Goal: Obtain resource: Download file/media

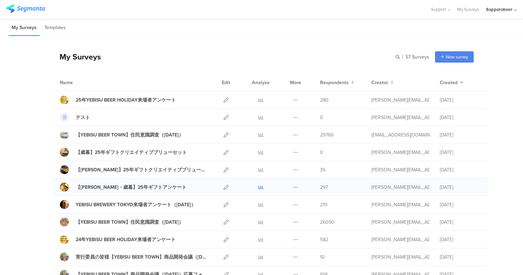
click at [258, 191] on link at bounding box center [260, 187] width 5 height 17
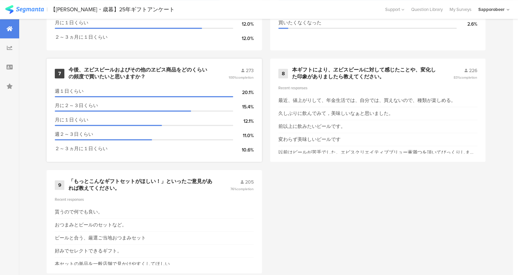
scroll to position [617, 0]
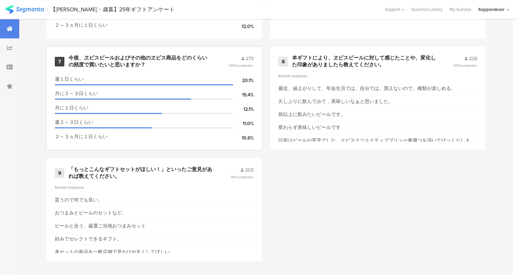
click at [238, 60] on div "273" at bounding box center [241, 58] width 25 height 7
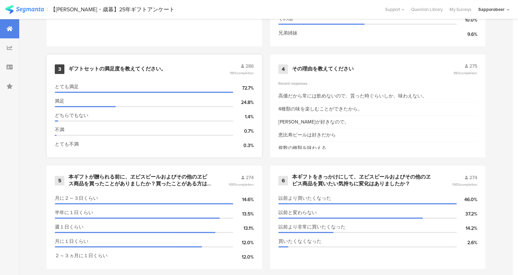
scroll to position [412, 0]
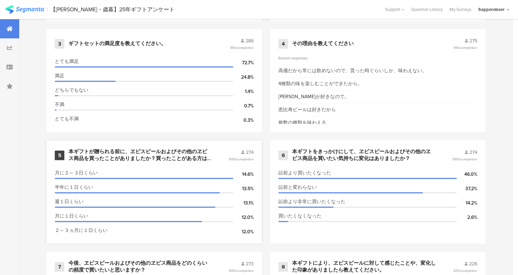
click at [167, 152] on div "本ギフトが贈られる前に、ヱビスビールおよびその他のヱビス商品を買ったことがありましたか？買ったことがある方は購入頻度を教えてください。" at bounding box center [139, 154] width 143 height 13
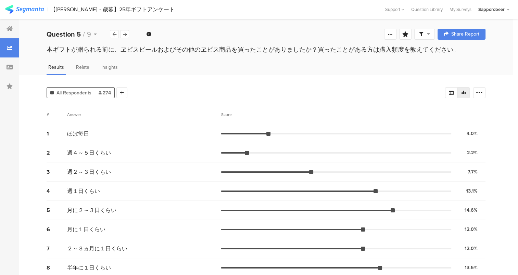
click at [430, 33] on span at bounding box center [424, 34] width 11 height 6
drag, startPoint x: 322, startPoint y: 56, endPoint x: 392, endPoint y: 30, distance: 75.2
click at [324, 56] on div "本ギフトが贈られる前に、ヱビスビールおよびその他のヱビス商品を買ったことがありましたか？買ったことがある方は購入頻度を教えてください。" at bounding box center [265, 50] width 493 height 11
click at [393, 33] on icon at bounding box center [389, 33] width 5 height 5
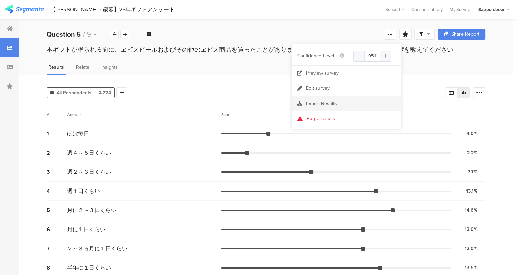
click at [321, 100] on span "Export Results" at bounding box center [321, 103] width 31 height 7
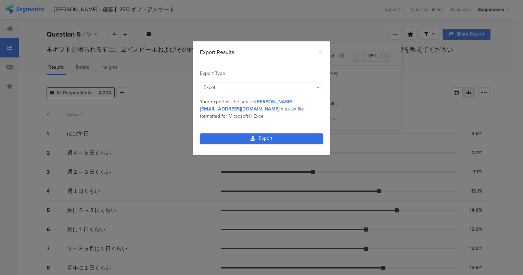
click at [249, 139] on link "Export" at bounding box center [261, 138] width 123 height 11
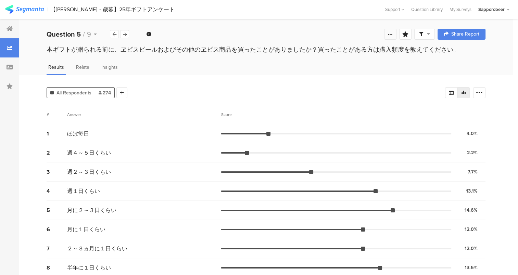
click at [393, 34] on icon at bounding box center [389, 33] width 5 height 5
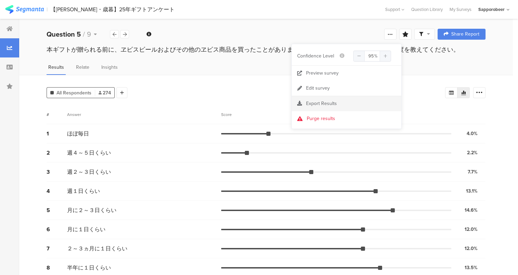
click at [339, 98] on section "Export Results" at bounding box center [345, 103] width 109 height 15
click at [324, 103] on span "Export Results" at bounding box center [321, 103] width 31 height 7
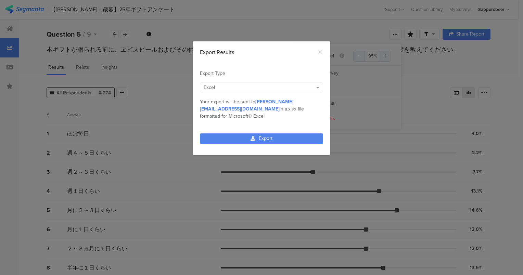
click at [323, 52] on div "Export Results" at bounding box center [261, 50] width 137 height 18
click at [320, 52] on icon "Close" at bounding box center [319, 51] width 5 height 5
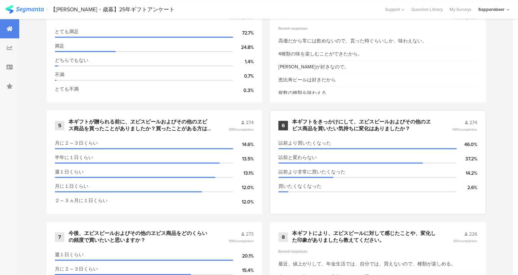
scroll to position [481, 0]
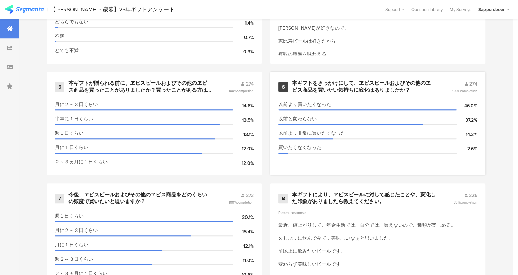
click at [377, 82] on div "本ギフトをきっかけにして、ヱビスビールおよびその他のヱビス商品を買いたい気持ちに変化はありましたか？" at bounding box center [363, 86] width 143 height 13
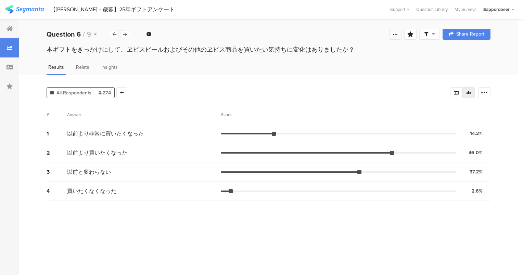
click at [401, 36] on div at bounding box center [395, 34] width 12 height 11
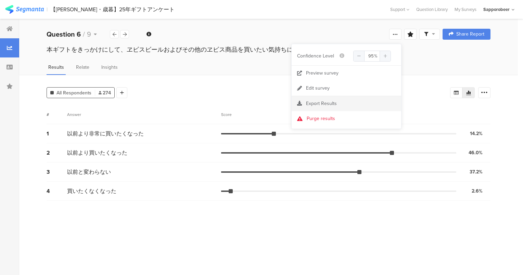
click at [347, 102] on div "Export Results" at bounding box center [345, 103] width 109 height 7
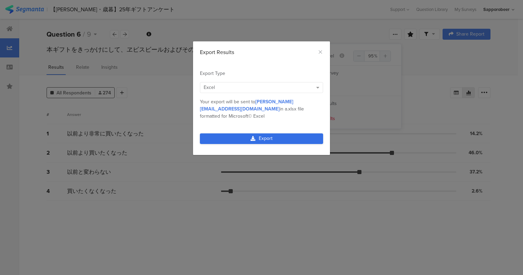
click at [270, 137] on link "Export" at bounding box center [261, 138] width 123 height 11
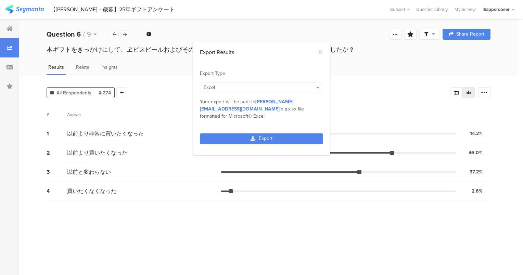
click at [322, 53] on div "Export Results" at bounding box center [261, 50] width 137 height 18
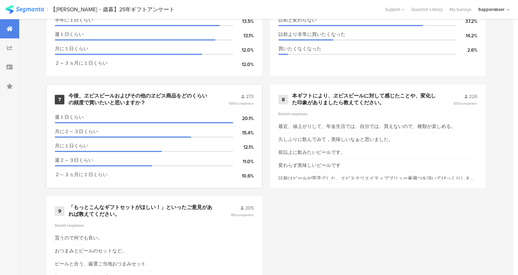
scroll to position [583, 0]
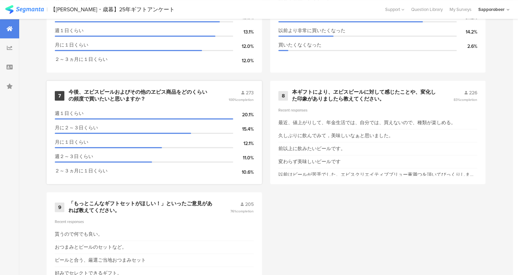
click at [180, 98] on div "今後、ヱビスビールおよびその他のヱビス商品をどのくらいの頻度で買いたいと思いますか？" at bounding box center [139, 95] width 143 height 13
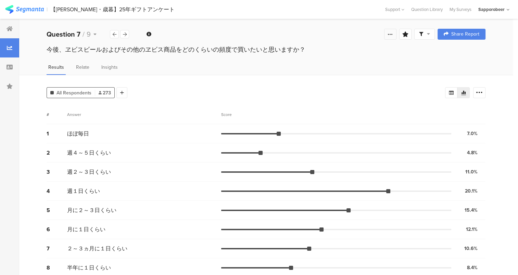
click at [396, 36] on div at bounding box center [390, 34] width 12 height 11
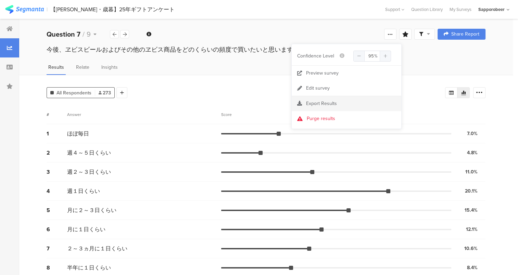
click at [342, 100] on div "Export Results" at bounding box center [345, 103] width 109 height 7
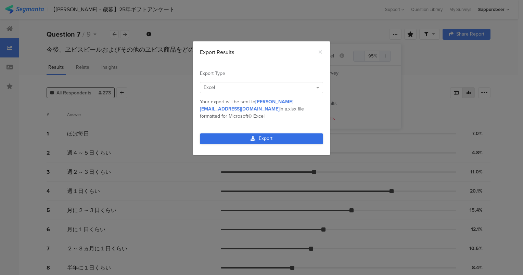
click at [279, 138] on link "Export" at bounding box center [261, 138] width 123 height 11
